Goal: Task Accomplishment & Management: Use online tool/utility

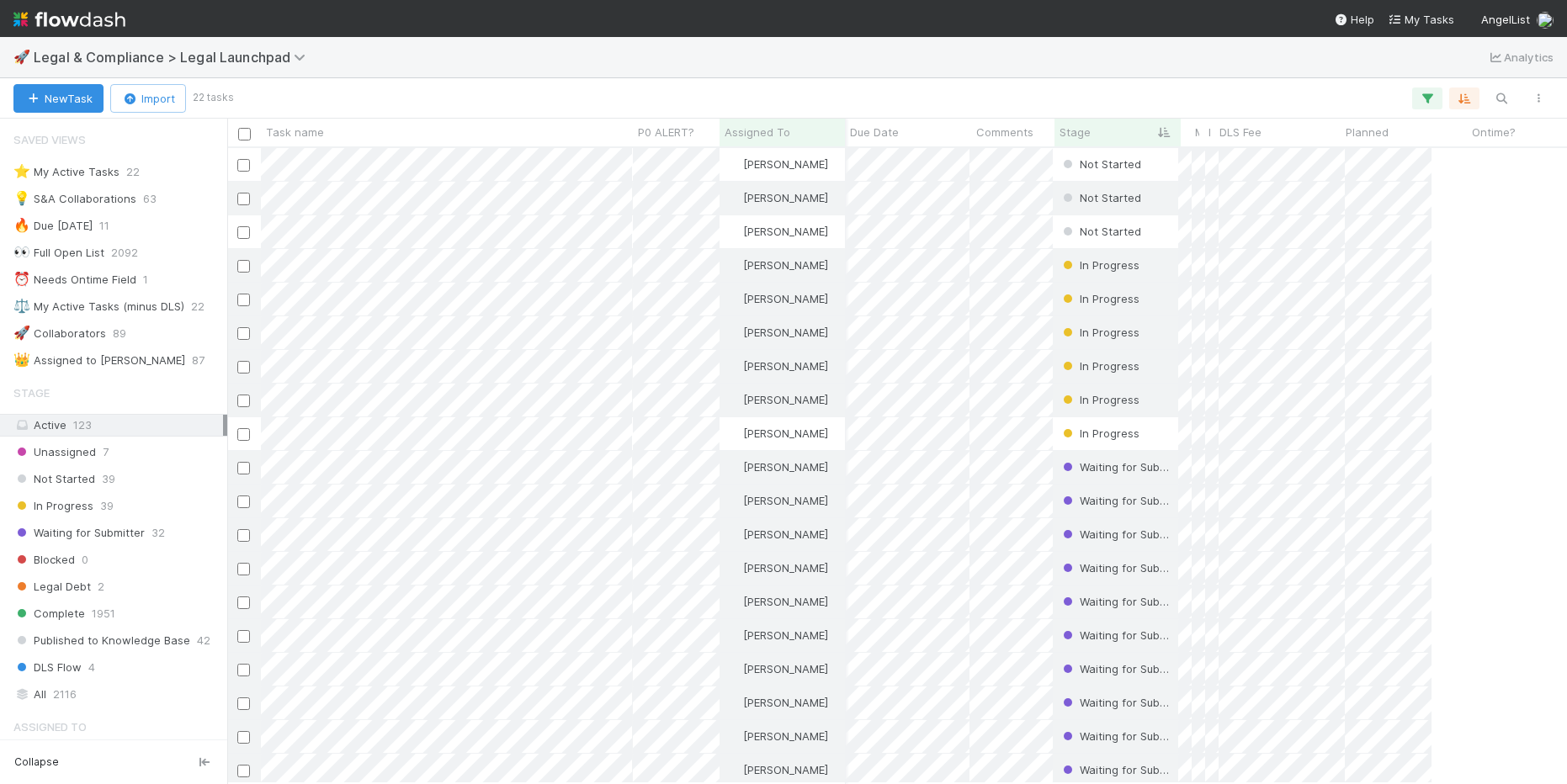
scroll to position [635, 1340]
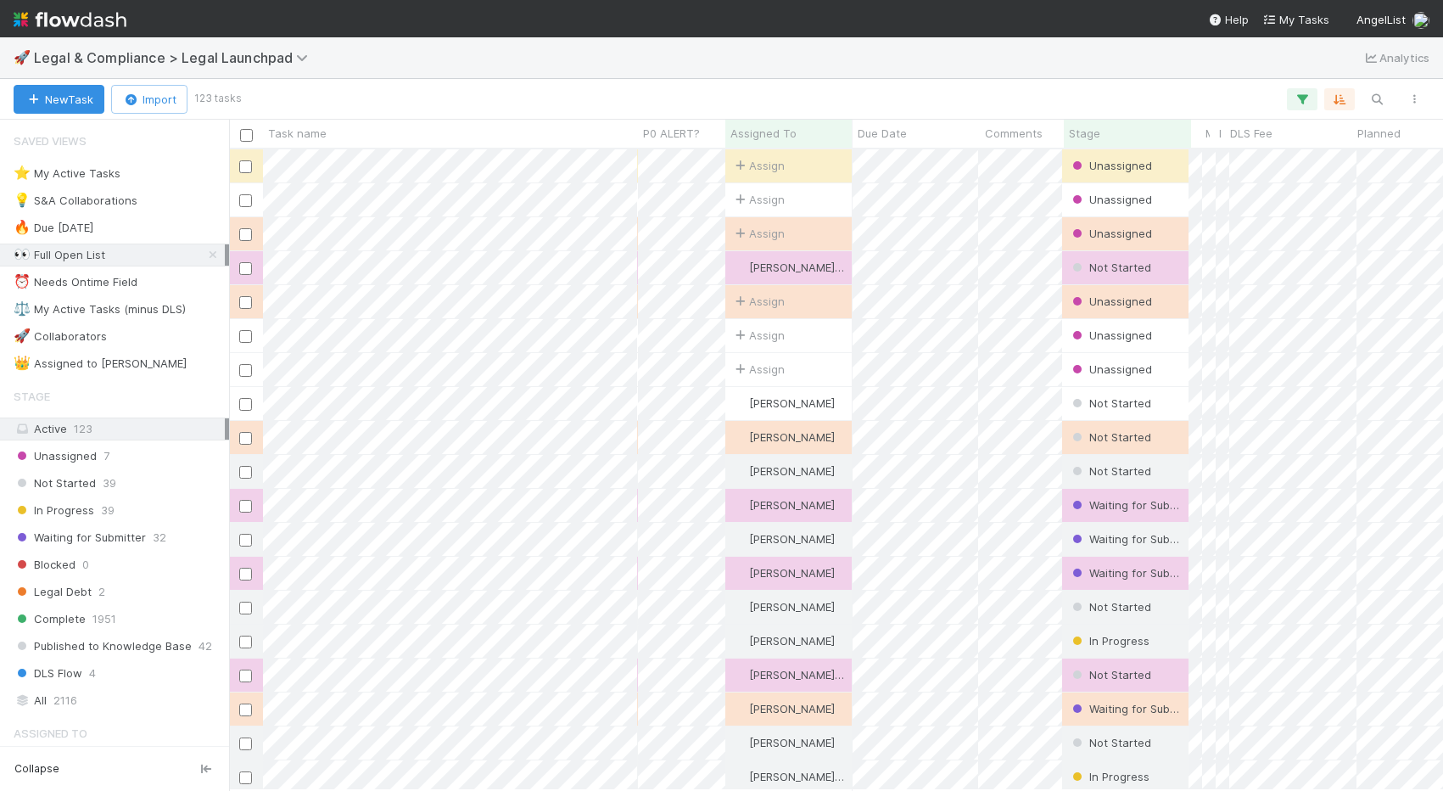
scroll to position [641, 1214]
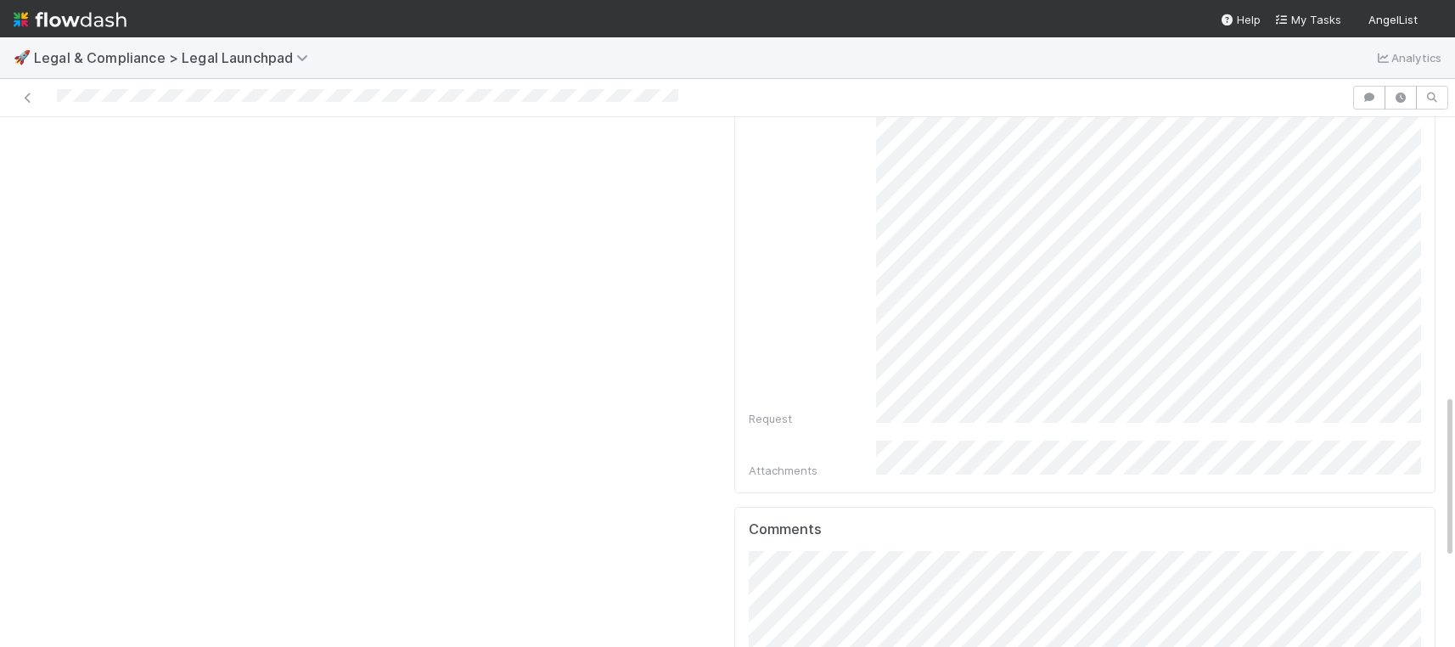
scroll to position [1009, 0]
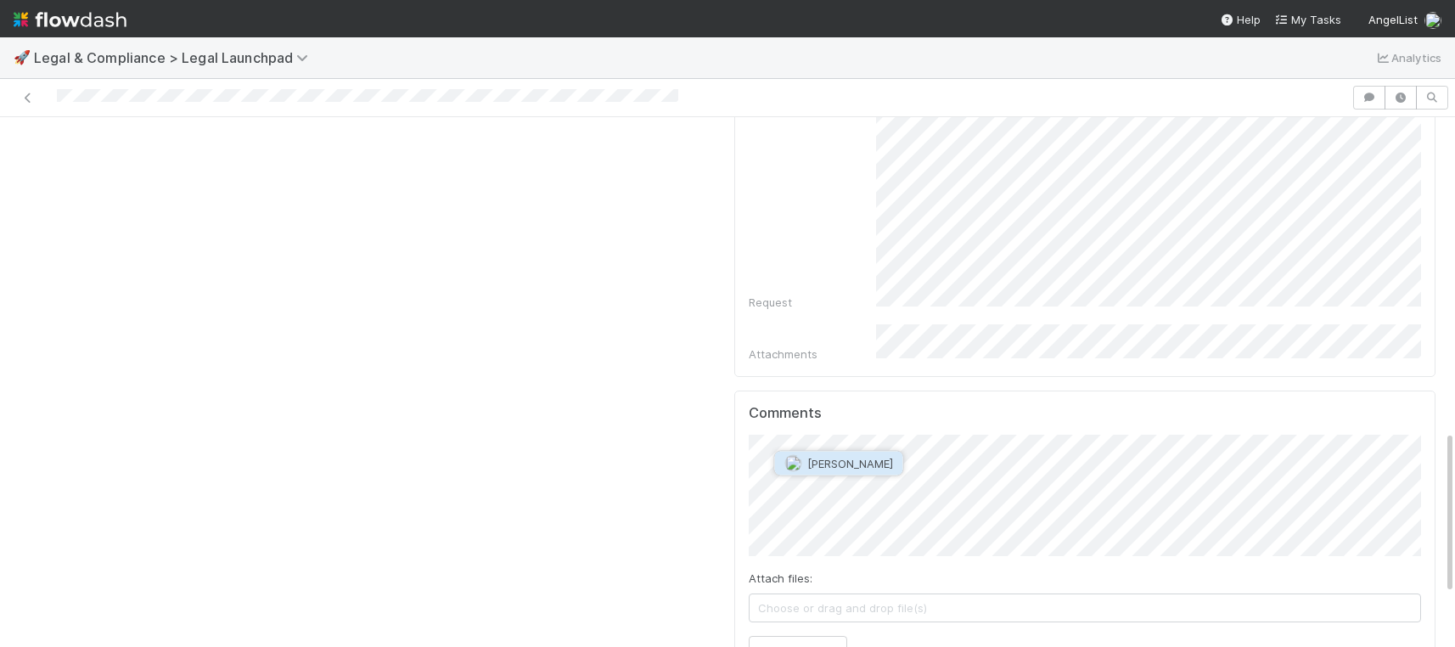
click at [860, 469] on button "Jonah Lecker" at bounding box center [839, 463] width 128 height 24
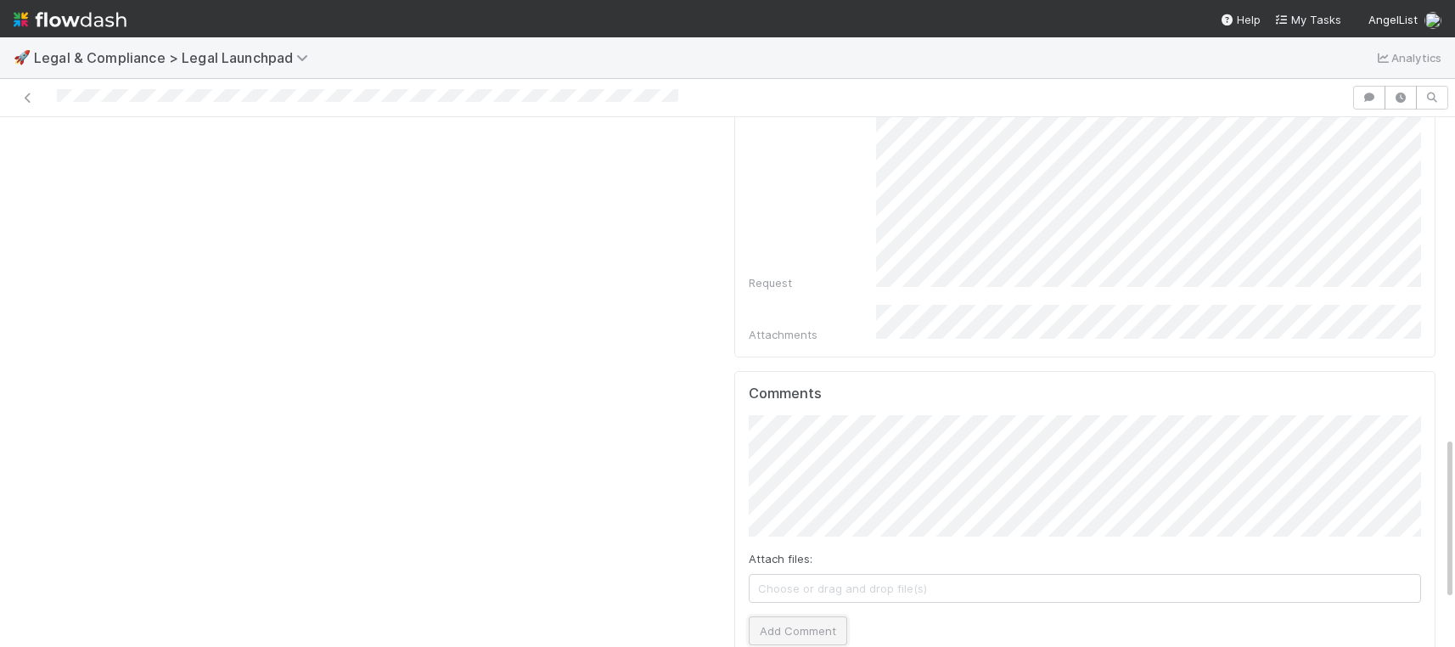
click at [822, 616] on button "Add Comment" at bounding box center [797, 630] width 98 height 29
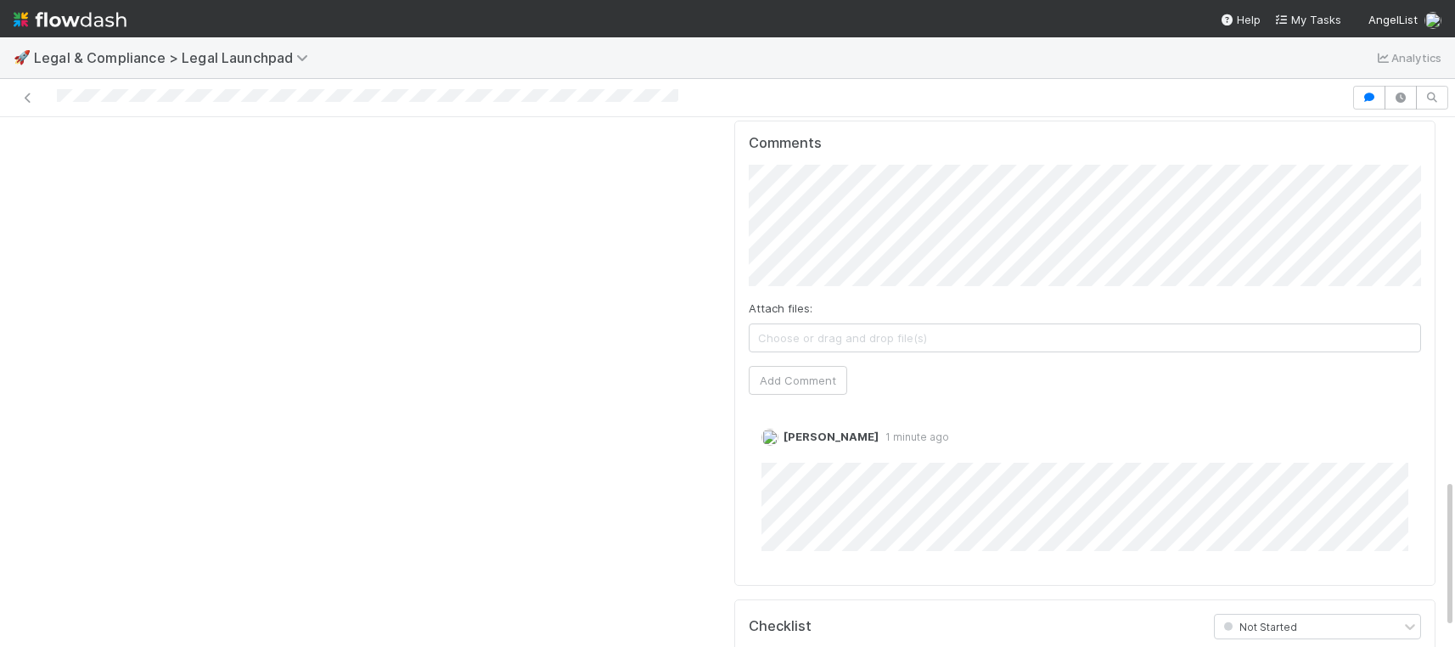
scroll to position [1272, 0]
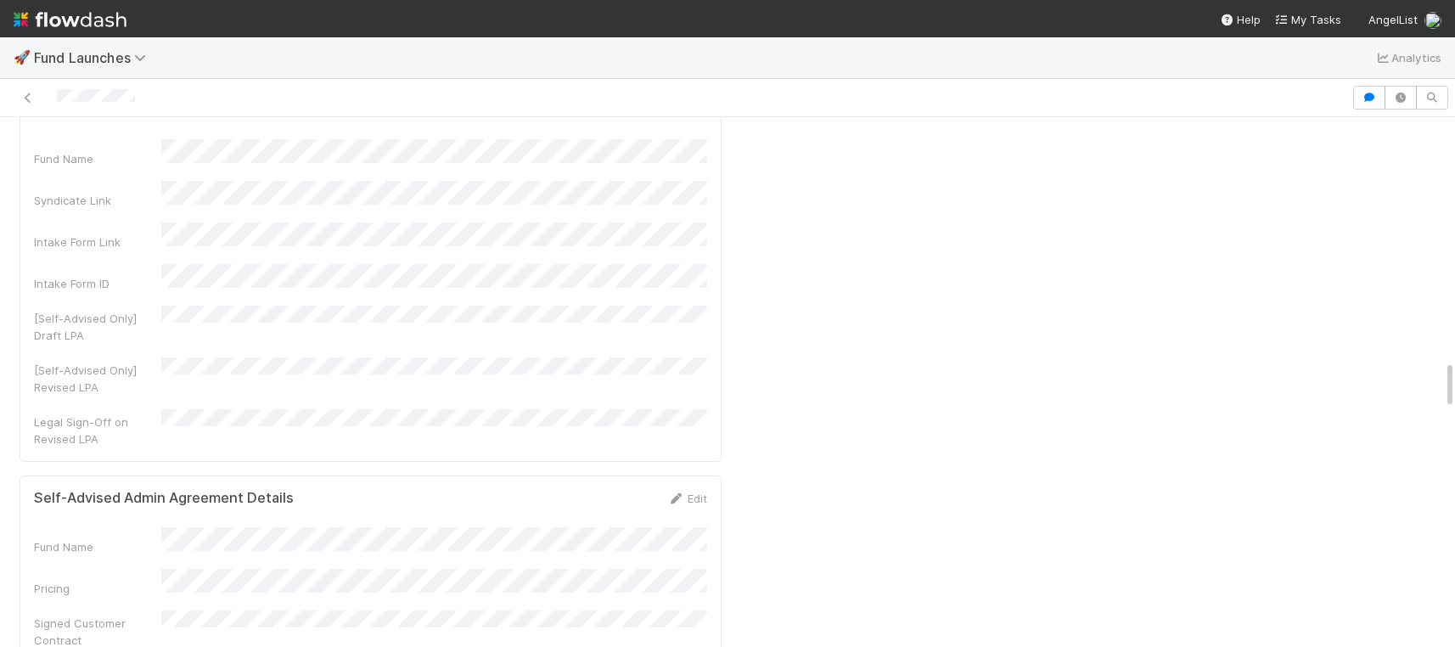
scroll to position [2646, 0]
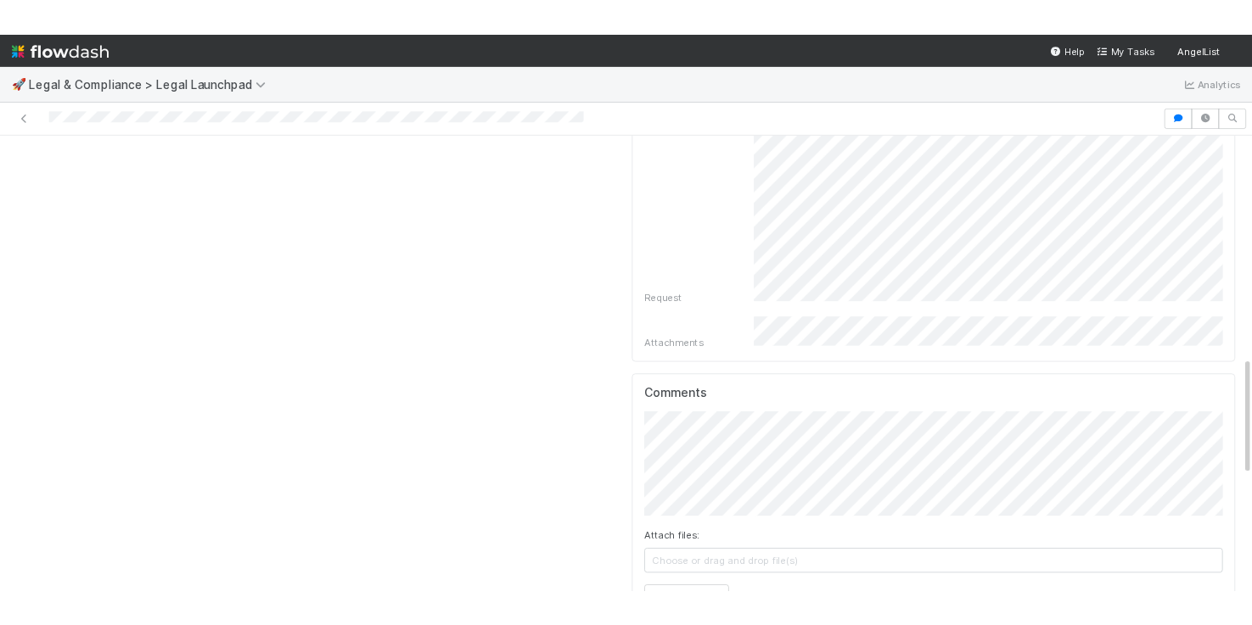
scroll to position [892, 0]
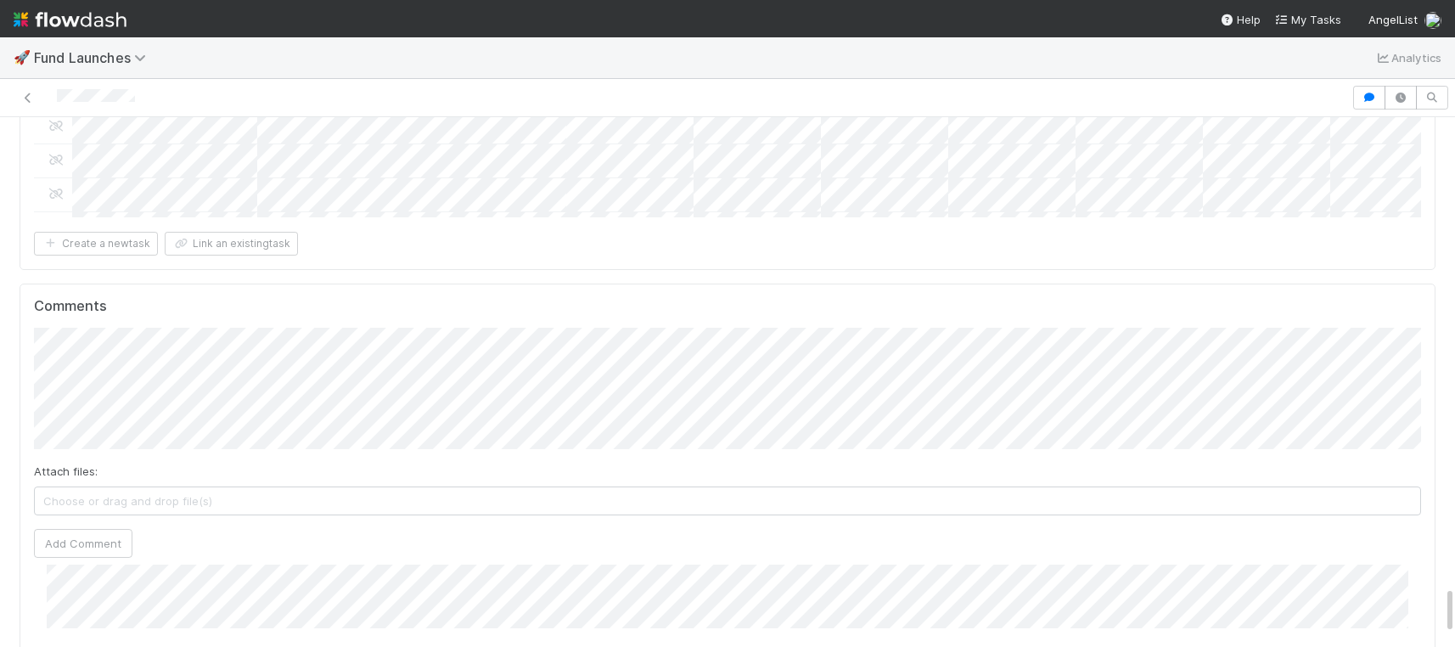
scroll to position [0, 5]
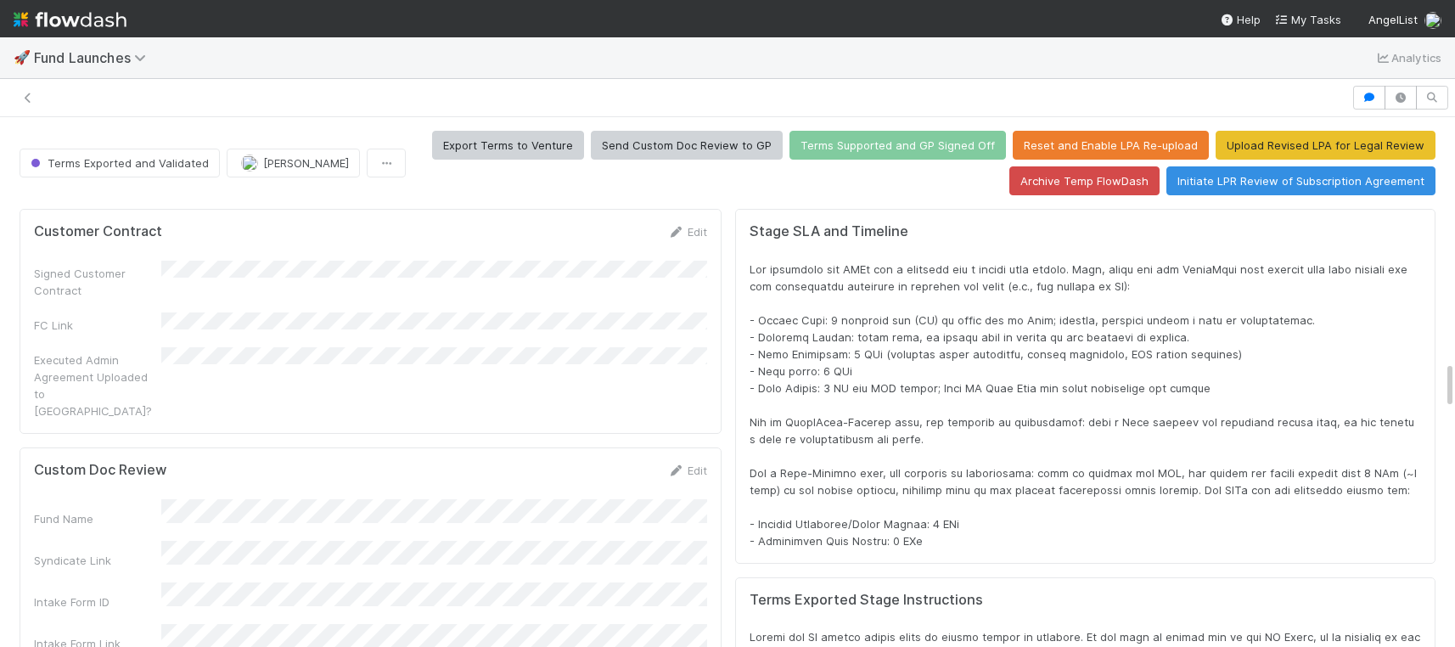
scroll to position [345, 1387]
